Goal: Check status: Check status

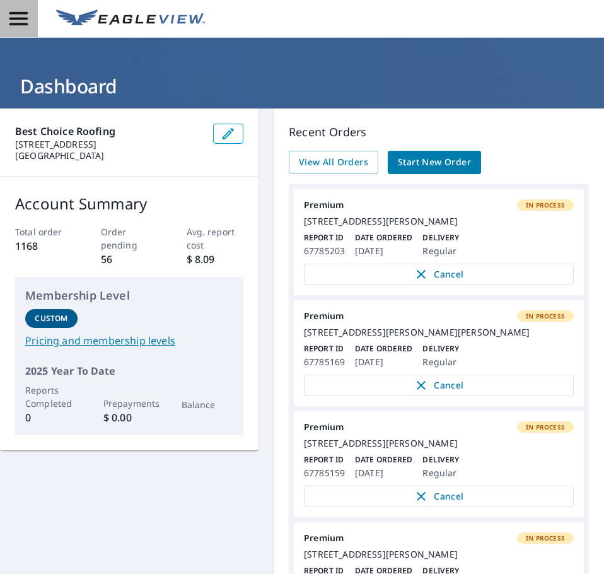
click at [22, 20] on icon "button" at bounding box center [19, 19] width 22 height 22
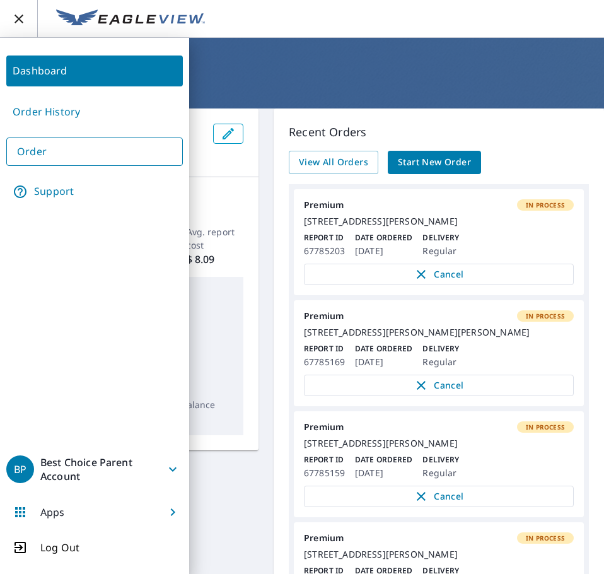
click at [62, 103] on link "Order History" at bounding box center [94, 112] width 177 height 31
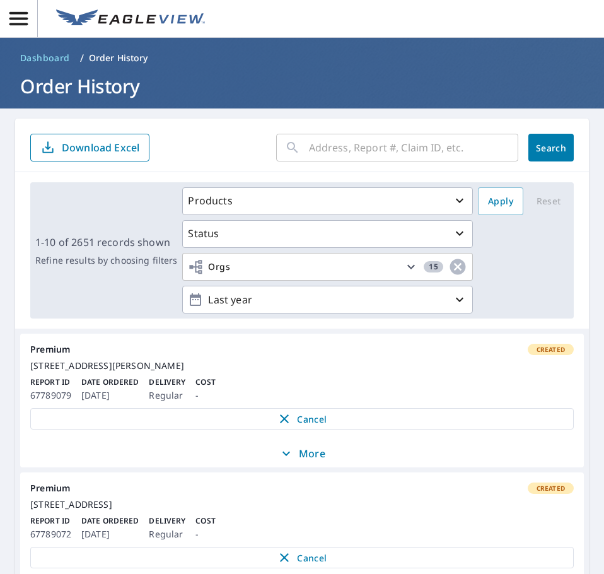
click at [358, 148] on input "text" at bounding box center [413, 147] width 209 height 35
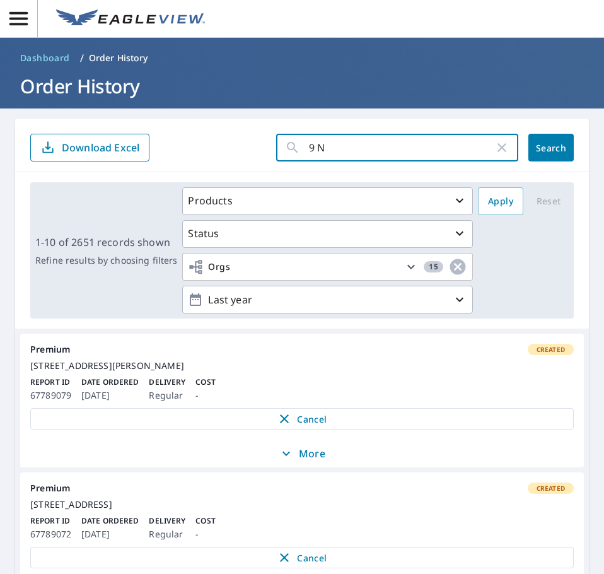
type input "9 No"
click button "Search" at bounding box center [551, 148] width 45 height 28
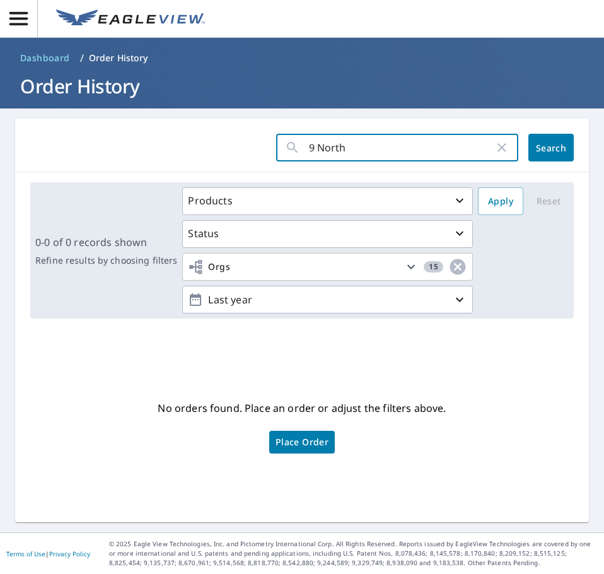
click at [315, 146] on input "9 North" at bounding box center [401, 147] width 185 height 35
click button "Search" at bounding box center [551, 148] width 45 height 28
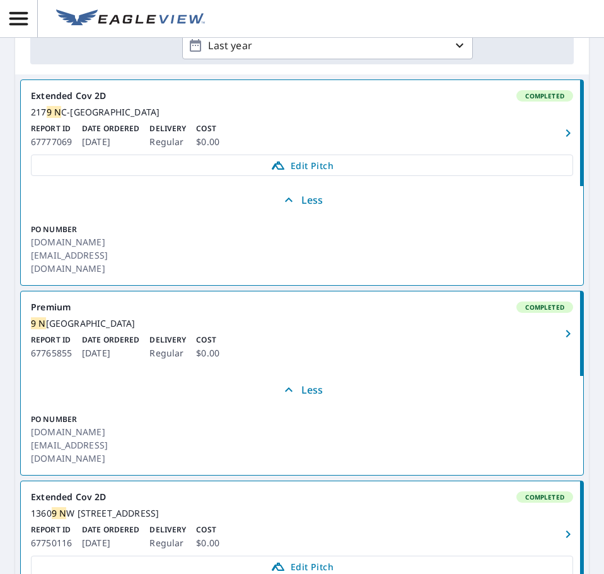
scroll to position [315, 0]
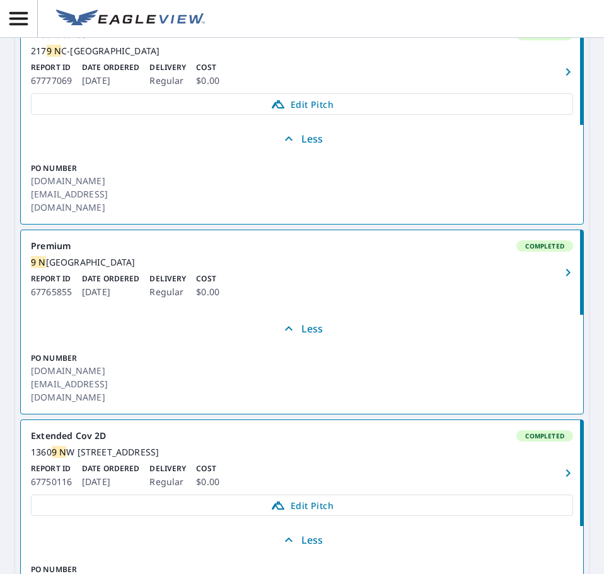
click at [286, 279] on div "Report ID 67765855 Date Ordered [DATE] Delivery Regular Cost $0.00" at bounding box center [302, 286] width 542 height 26
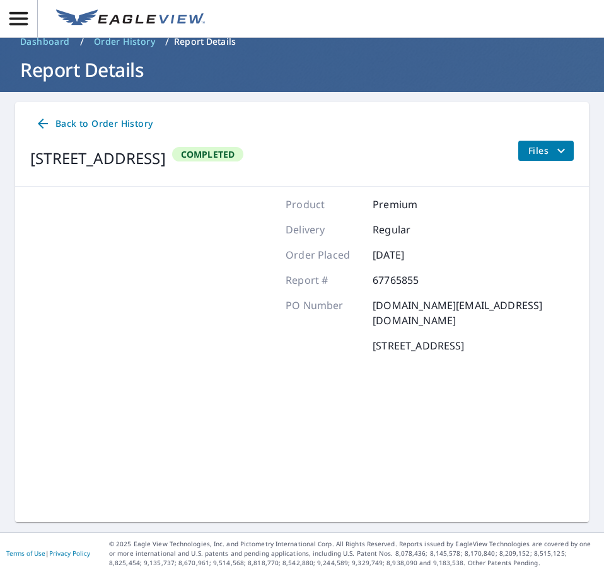
scroll to position [16, 0]
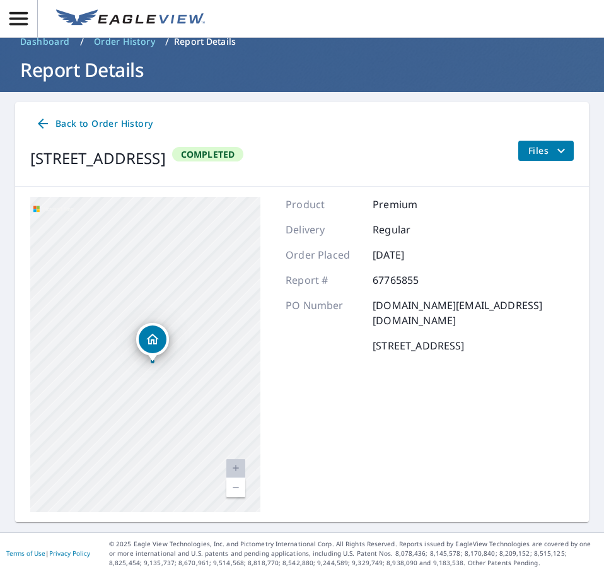
drag, startPoint x: 112, startPoint y: 331, endPoint x: 145, endPoint y: 303, distance: 43.0
click at [145, 303] on div "[STREET_ADDRESS]" at bounding box center [145, 354] width 230 height 315
drag, startPoint x: 186, startPoint y: 307, endPoint x: 120, endPoint y: 378, distance: 96.8
click at [120, 378] on div "[STREET_ADDRESS]" at bounding box center [145, 354] width 230 height 315
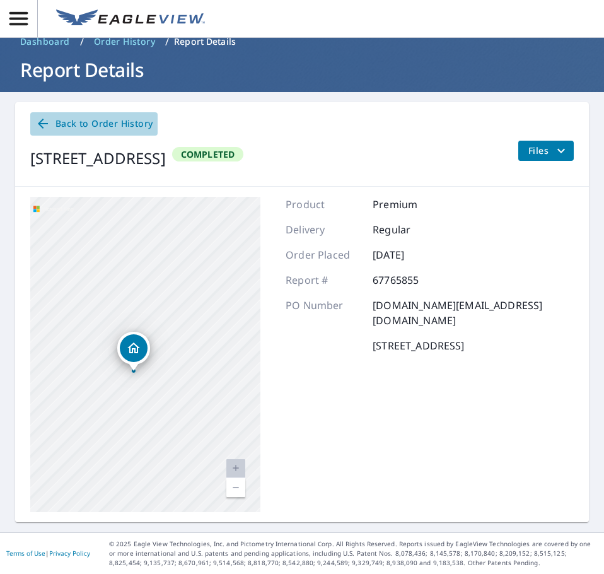
click at [74, 122] on span "Back to Order History" at bounding box center [93, 124] width 117 height 16
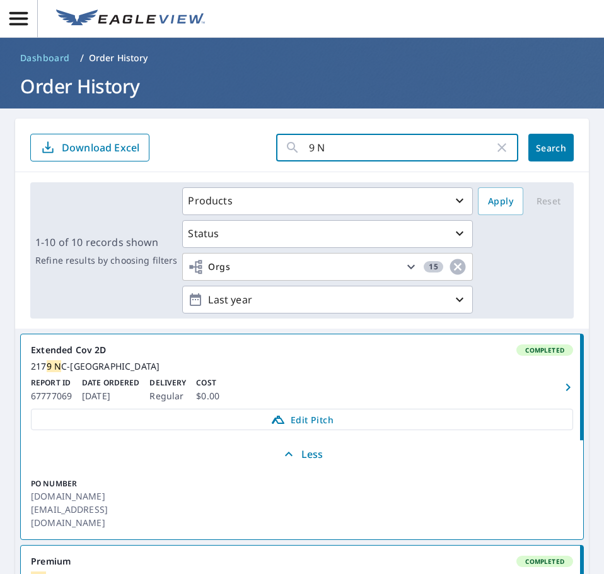
click at [335, 145] on input "9 N" at bounding box center [401, 147] width 185 height 35
type input "9 N arlinton"
click button "Search" at bounding box center [551, 148] width 45 height 28
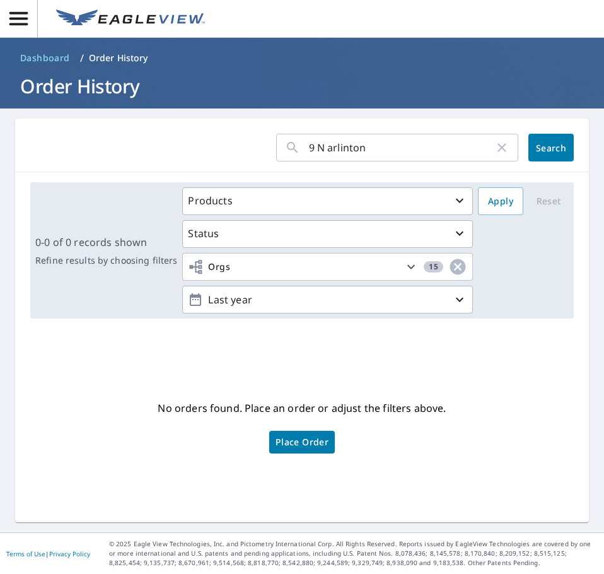
click at [340, 148] on input "9 N arlinton" at bounding box center [401, 147] width 185 height 35
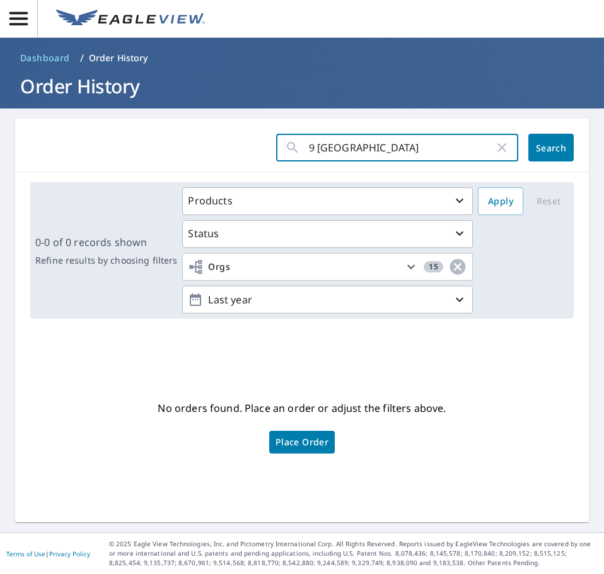
type input "9 [GEOGRAPHIC_DATA]"
click at [564, 143] on button "Search" at bounding box center [551, 148] width 45 height 28
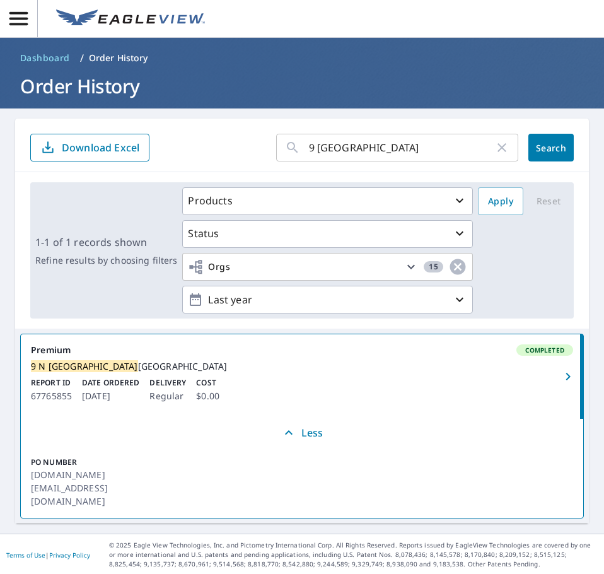
click at [522, 352] on span "Completed" at bounding box center [545, 350] width 54 height 9
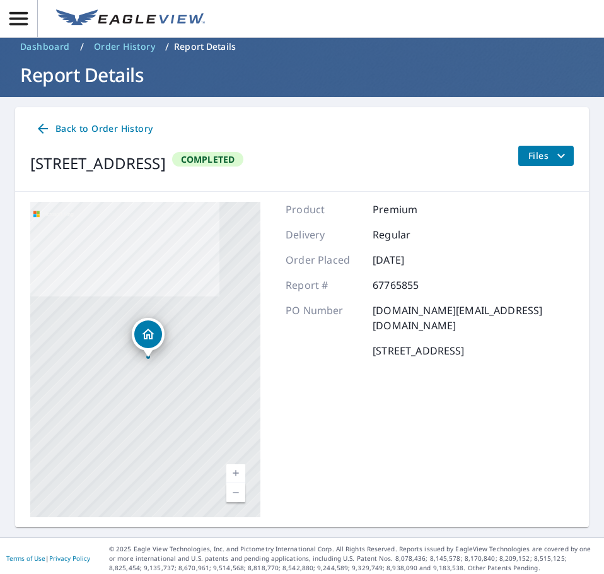
scroll to position [16, 0]
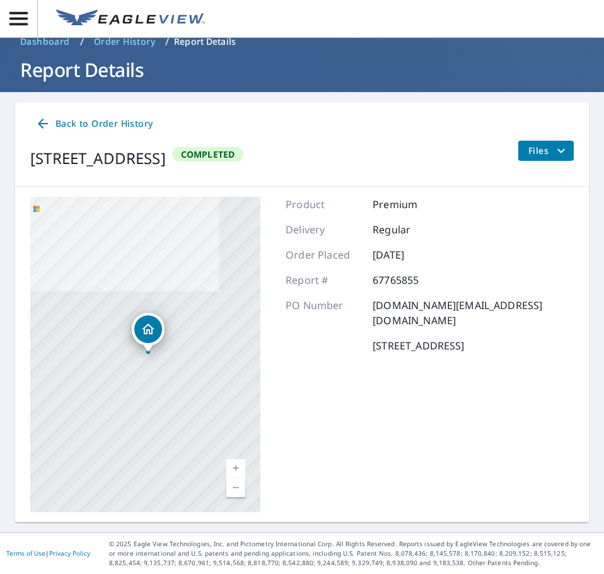
click at [117, 354] on div "[STREET_ADDRESS]" at bounding box center [145, 354] width 230 height 315
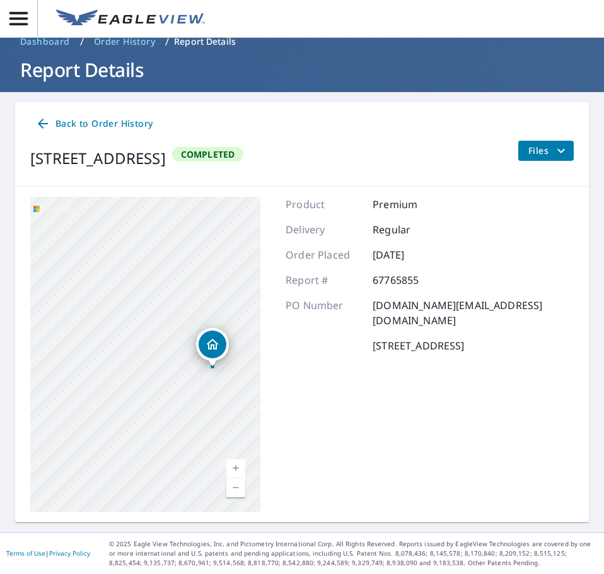
click at [529, 148] on span "Files" at bounding box center [549, 150] width 40 height 15
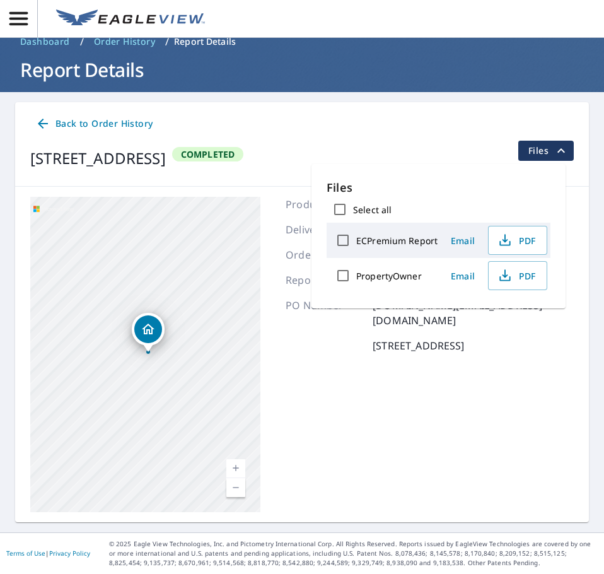
click at [331, 358] on div "Product Premium Delivery Regular Order Placed [DATE] Report # 67765855 PO Numbe…" at bounding box center [430, 354] width 288 height 315
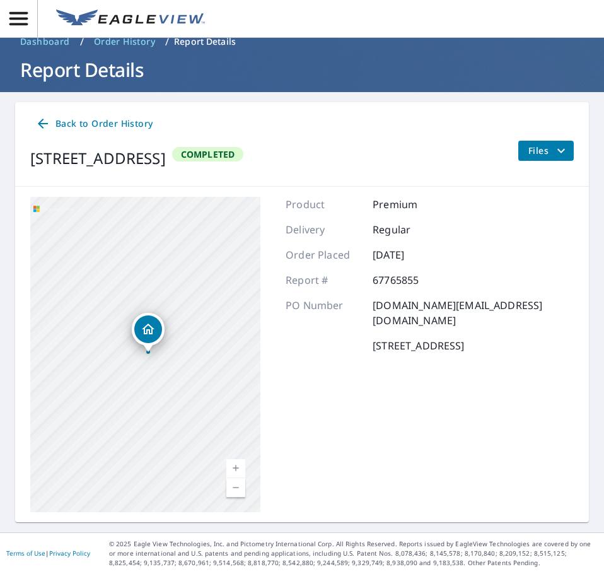
click at [336, 338] on p at bounding box center [324, 345] width 76 height 15
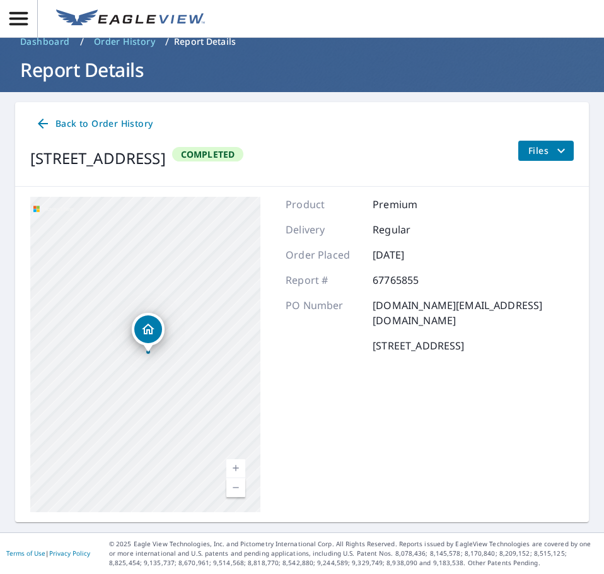
click at [336, 338] on p at bounding box center [324, 345] width 76 height 15
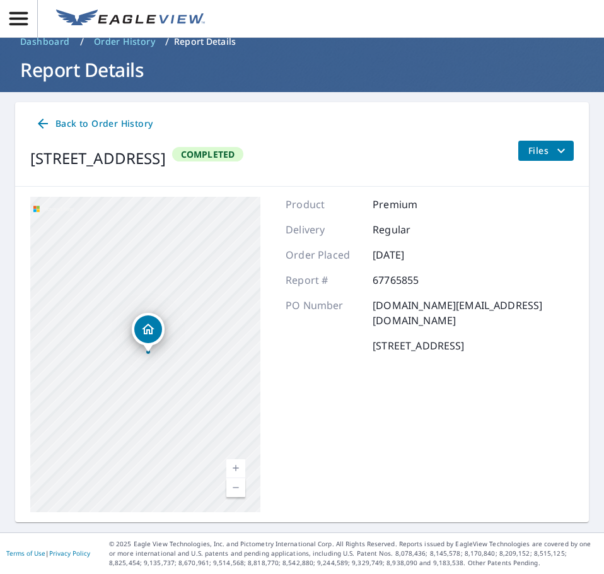
click at [336, 338] on p at bounding box center [324, 345] width 76 height 15
drag, startPoint x: 70, startPoint y: 384, endPoint x: 156, endPoint y: 382, distance: 85.8
click at [156, 382] on div "[STREET_ADDRESS]" at bounding box center [145, 354] width 230 height 315
drag, startPoint x: 120, startPoint y: 397, endPoint x: 162, endPoint y: 386, distance: 43.0
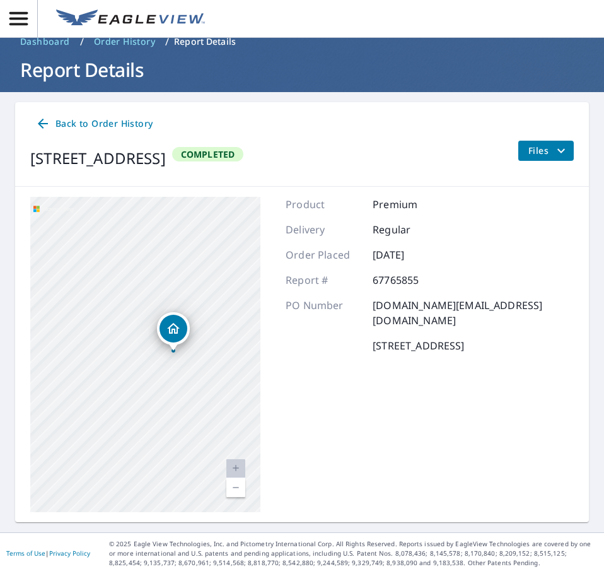
click at [162, 386] on div "[STREET_ADDRESS]" at bounding box center [145, 354] width 230 height 315
drag, startPoint x: 179, startPoint y: 332, endPoint x: 172, endPoint y: 354, distance: 23.1
click at [172, 354] on icon "Dropped pin, building 1, Residential property, 9 N Arlington St Las Vegas, NV 8…" at bounding box center [166, 350] width 15 height 15
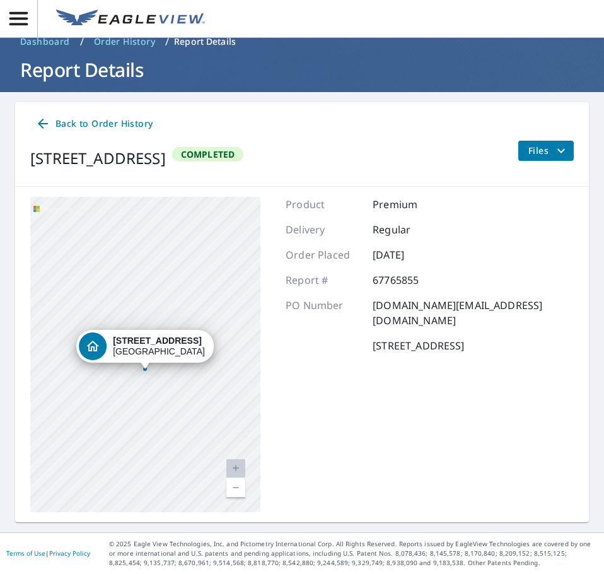
drag, startPoint x: 149, startPoint y: 352, endPoint x: 146, endPoint y: 369, distance: 17.3
click at [146, 369] on div at bounding box center [145, 368] width 5 height 5
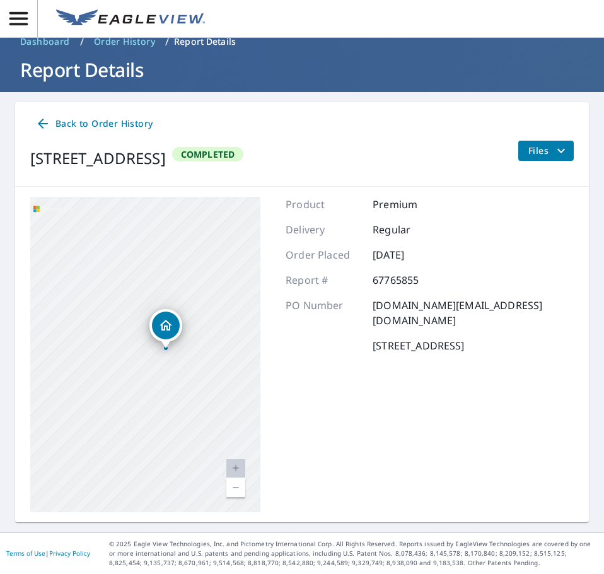
drag, startPoint x: 151, startPoint y: 377, endPoint x: 169, endPoint y: 373, distance: 18.8
click at [169, 373] on div "[STREET_ADDRESS]" at bounding box center [145, 354] width 230 height 315
drag, startPoint x: 202, startPoint y: 334, endPoint x: 194, endPoint y: 389, distance: 55.6
click at [194, 389] on div "[STREET_ADDRESS]" at bounding box center [145, 354] width 230 height 315
click at [71, 122] on span "Back to Order History" at bounding box center [93, 124] width 117 height 16
